Goal: Information Seeking & Learning: Learn about a topic

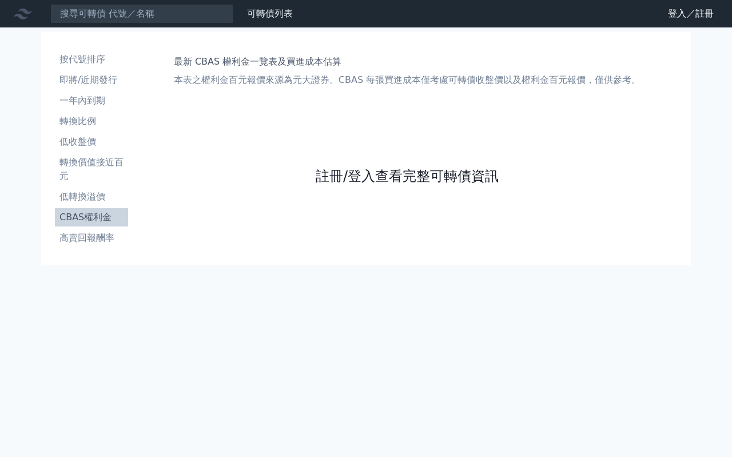
click at [391, 177] on link "註冊/登入查看完整可轉債資訊" at bounding box center [407, 176] width 183 height 18
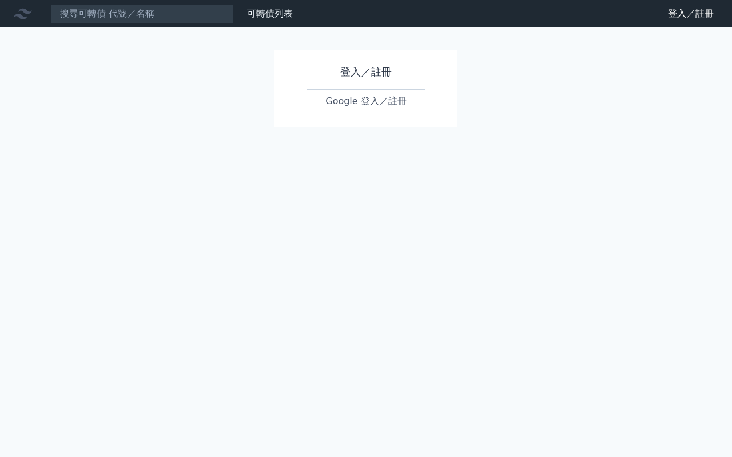
click at [345, 101] on link "Google 登入／註冊" at bounding box center [365, 101] width 119 height 24
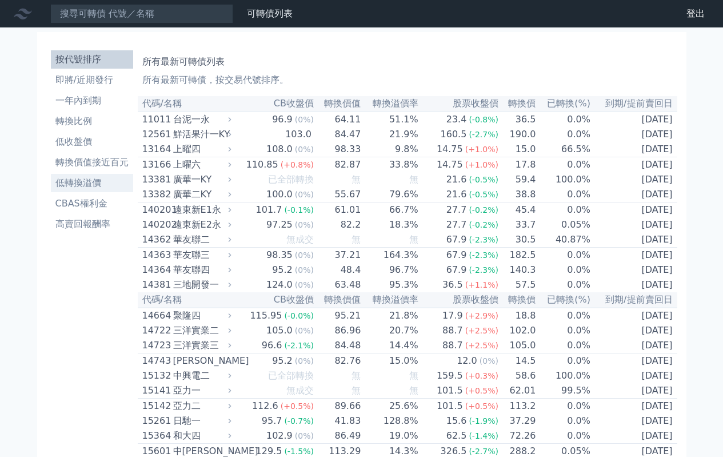
click at [86, 186] on li "低轉換溢價" at bounding box center [92, 183] width 82 height 14
